Goal: Task Accomplishment & Management: Manage account settings

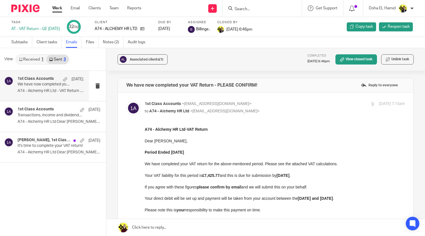
scroll to position [81, 0]
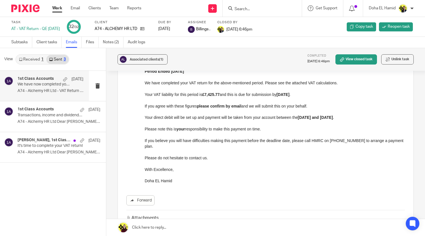
drag, startPoint x: 416, startPoint y: 128, endPoint x: 420, endPoint y: 106, distance: 22.2
click at [420, 106] on div "Associated clients (1) Completed 5 Feb 2025 6:46pm View closed task Unlink task…" at bounding box center [265, 142] width 319 height 188
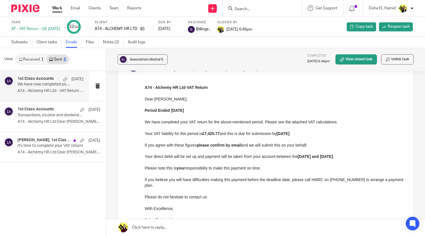
scroll to position [35, 0]
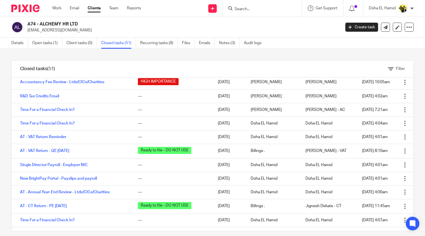
scroll to position [144, 0]
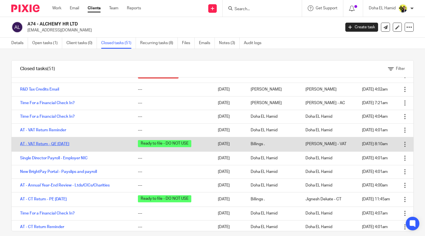
click at [69, 145] on link "AT - VAT Return - QE 31-03-2025" at bounding box center [44, 144] width 49 height 4
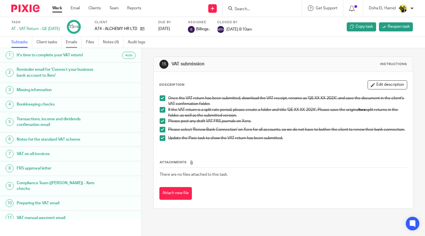
click at [76, 44] on link "Emails" at bounding box center [74, 42] width 16 height 11
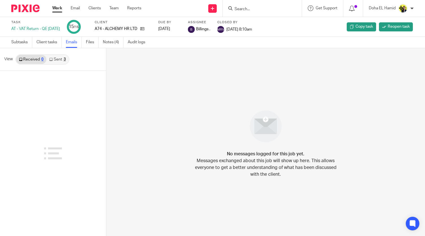
click at [54, 59] on link "Sent 3" at bounding box center [57, 59] width 22 height 9
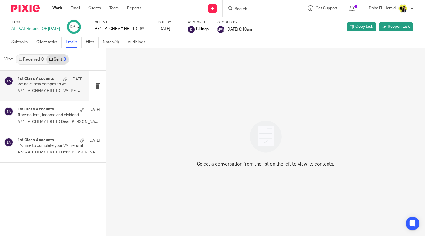
click at [49, 85] on p "We have now completed your VAT Return - PLEASE CONFIRM!" at bounding box center [44, 84] width 53 height 5
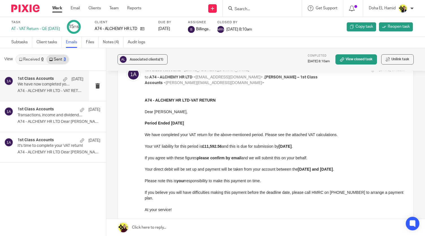
scroll to position [39, 0]
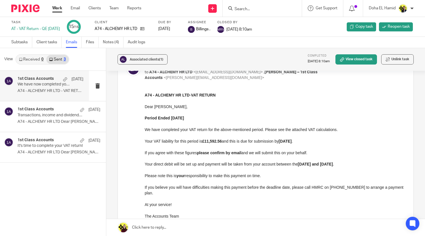
click at [54, 7] on link "Work" at bounding box center [57, 8] width 10 height 6
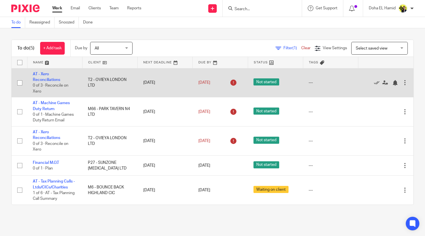
click at [48, 77] on td "AT - Xero Reconciliations 0 of 3 · Reconcile on Xero" at bounding box center [54, 82] width 55 height 29
click at [374, 82] on icon at bounding box center [377, 83] width 6 height 6
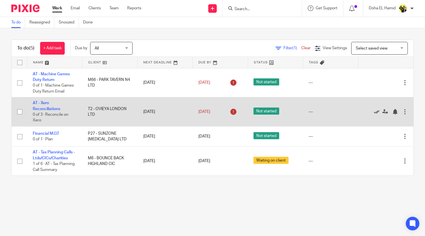
click at [374, 111] on icon at bounding box center [377, 112] width 6 height 6
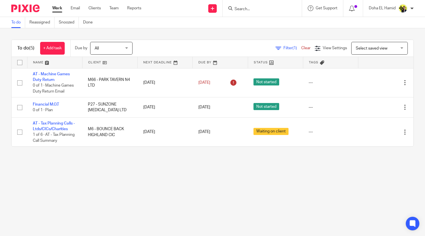
click at [139, 206] on main "To do Reassigned Snoozed Done To do (5) + Add task Due by All All Today Tomorro…" at bounding box center [212, 118] width 425 height 236
click at [213, 64] on link at bounding box center [220, 62] width 55 height 11
click at [118, 46] on span "All" at bounding box center [110, 48] width 30 height 12
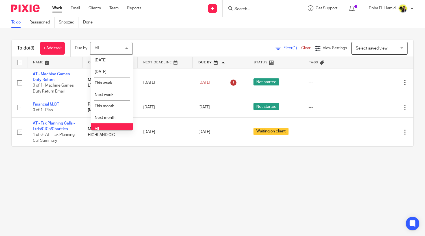
click at [180, 41] on div "To do (3) + Add task Due by All All Today Tomorrow This week Next week This mon…" at bounding box center [213, 48] width 402 height 17
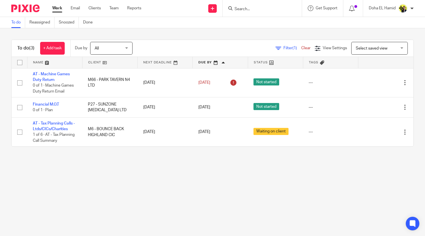
click at [236, 8] on input "Search" at bounding box center [259, 9] width 51 height 5
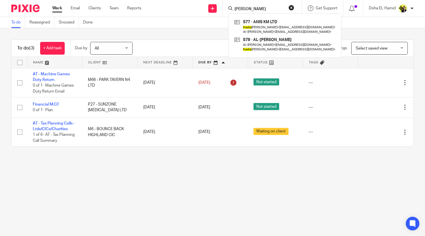
click at [238, 7] on input "nadia" at bounding box center [259, 9] width 51 height 5
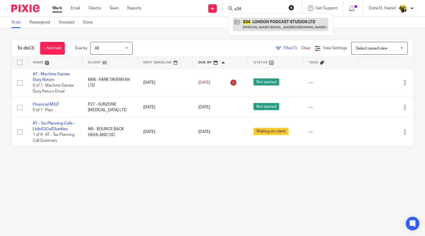
type input "s34"
click at [280, 27] on link at bounding box center [281, 24] width 96 height 13
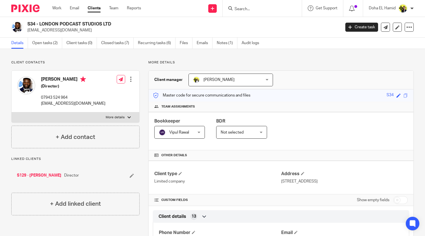
click at [243, 7] on input "Search" at bounding box center [259, 9] width 51 height 5
type input "santigi"
click at [262, 21] on link at bounding box center [278, 24] width 91 height 13
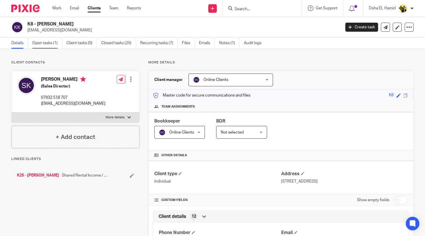
click at [60, 46] on link "Open tasks (1)" at bounding box center [47, 43] width 30 height 11
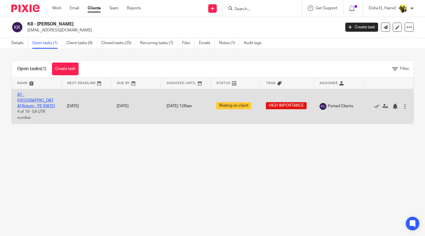
click at [31, 94] on link "AT - [GEOGRAPHIC_DATA] Return - PE [DATE]" at bounding box center [36, 101] width 38 height 16
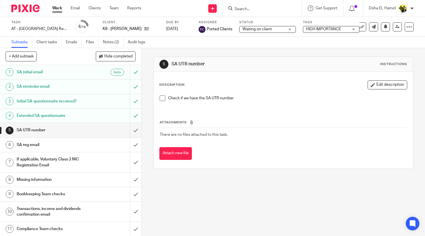
click at [248, 49] on div "5 SA UTR number Instructions Description Edit description Check if we have the …" at bounding box center [284, 112] width 260 height 129
